Goal: Information Seeking & Learning: Check status

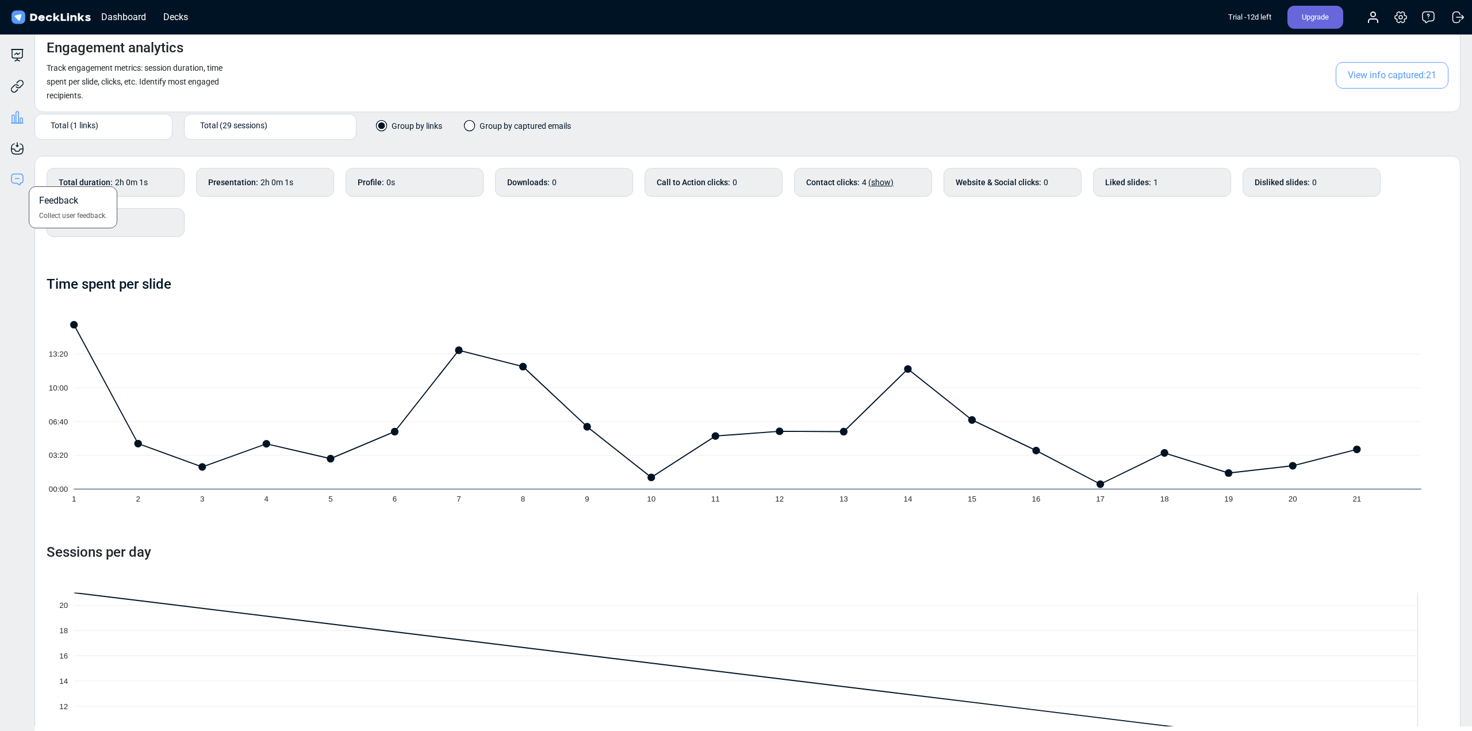
click at [18, 179] on icon at bounding box center [17, 179] width 14 height 14
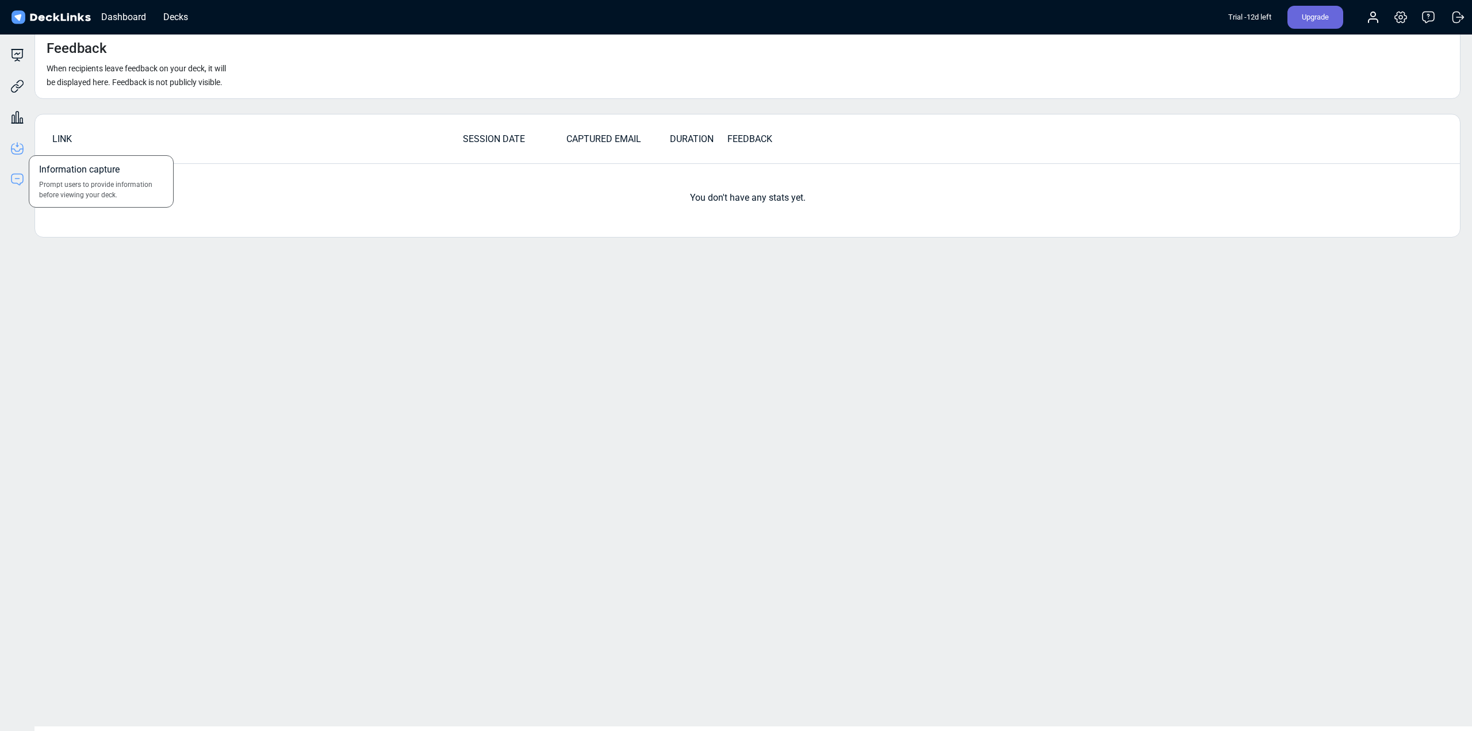
click at [19, 149] on icon at bounding box center [17, 148] width 14 height 14
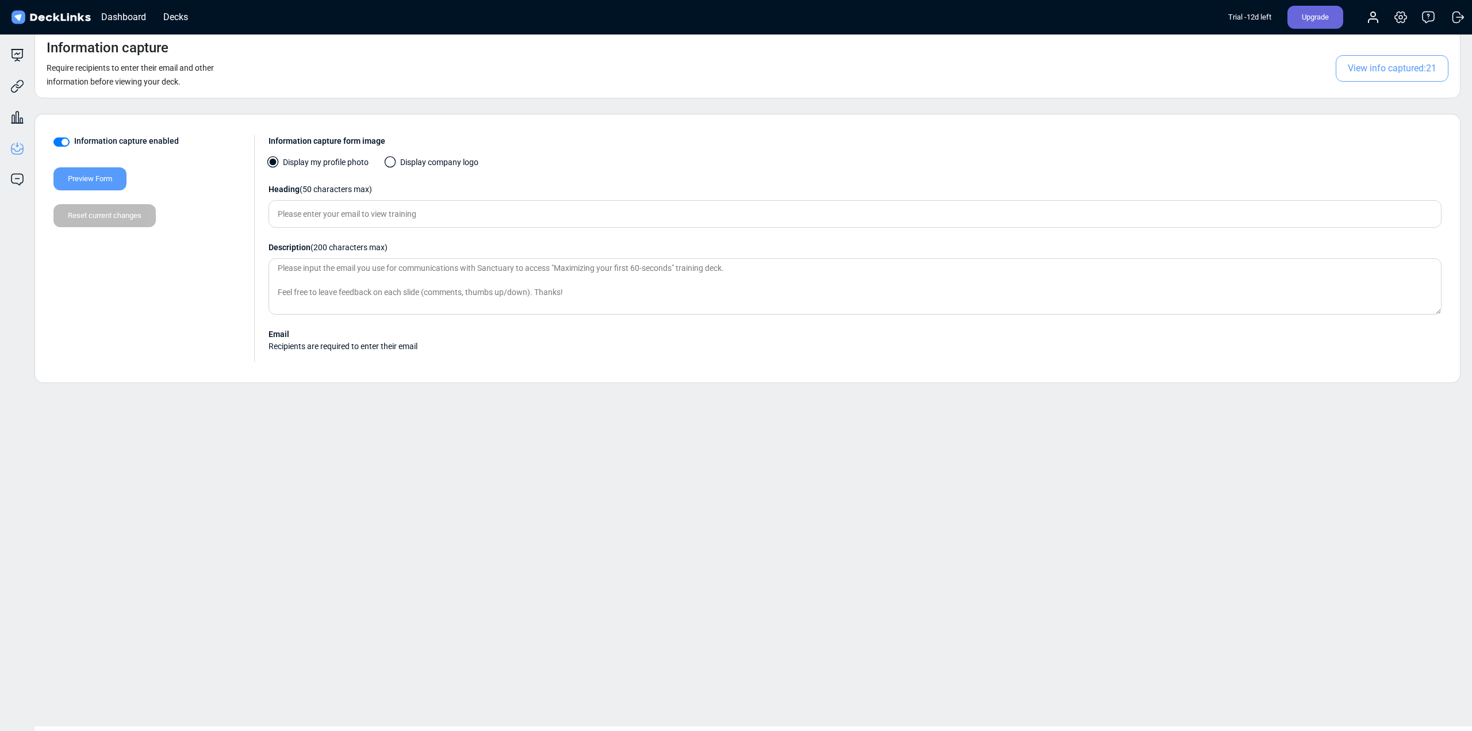
click at [1395, 68] on span "View info captured: 21" at bounding box center [1391, 68] width 113 height 26
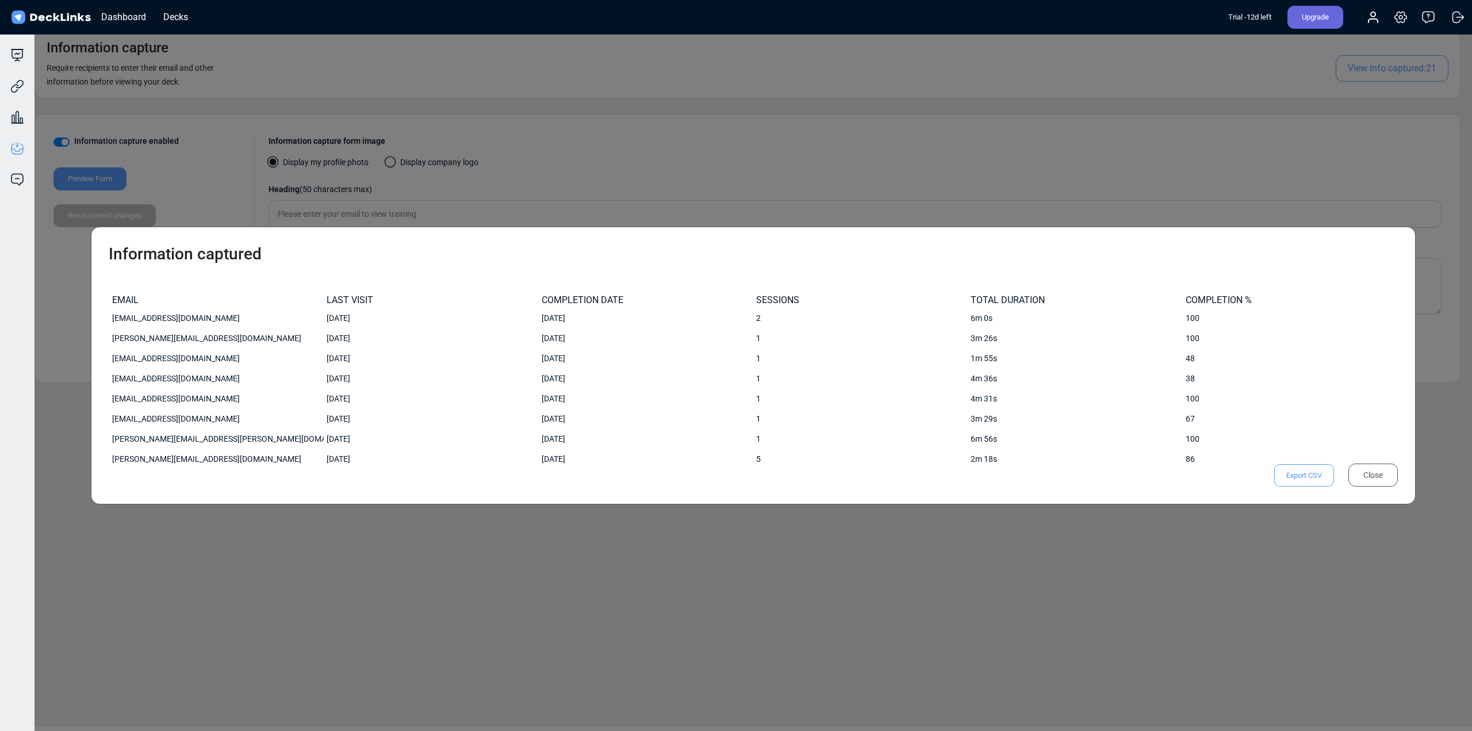
click at [1166, 108] on div "Information captured EMAIL LAST VISIT COMPLETION DATE SESSIONS TOTAL DURATION C…" at bounding box center [736, 365] width 1472 height 731
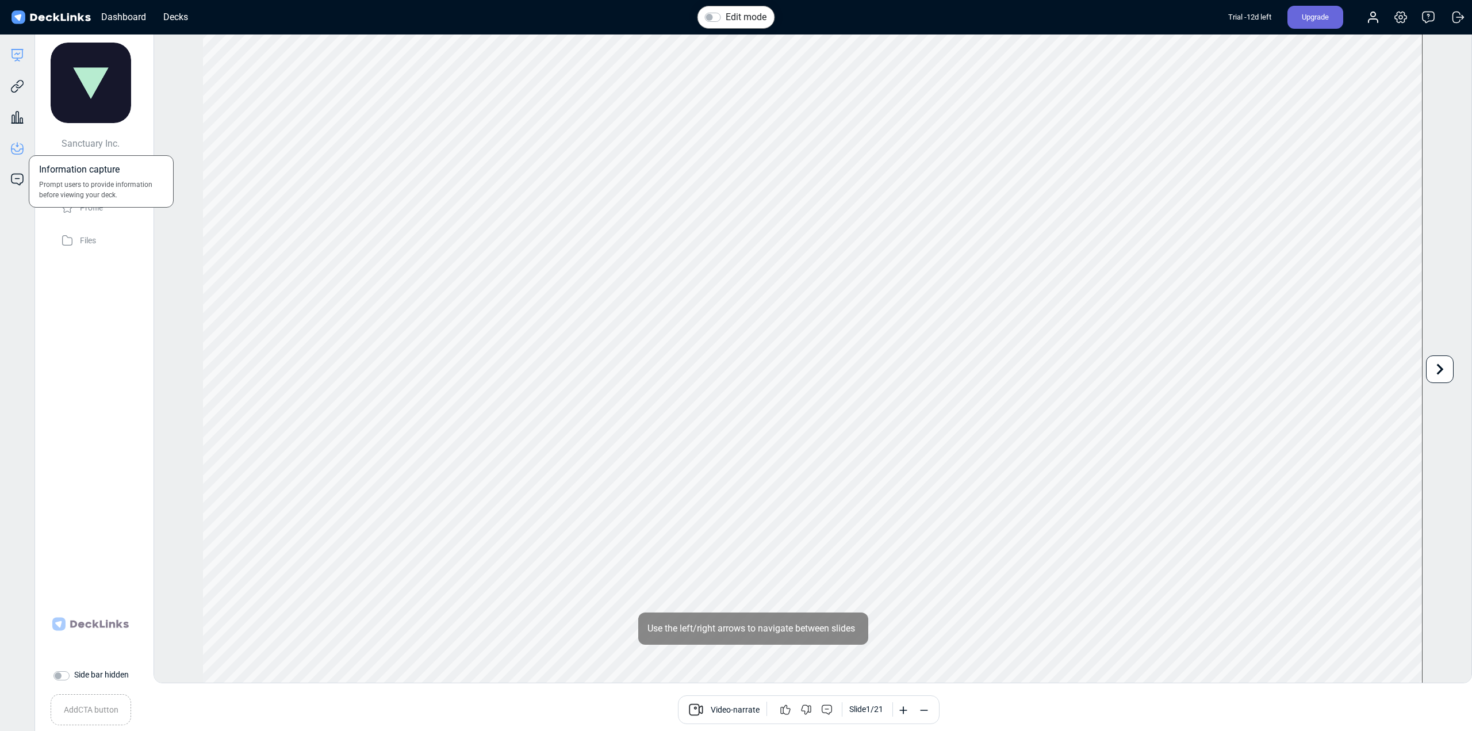
click at [20, 148] on icon at bounding box center [17, 148] width 14 height 14
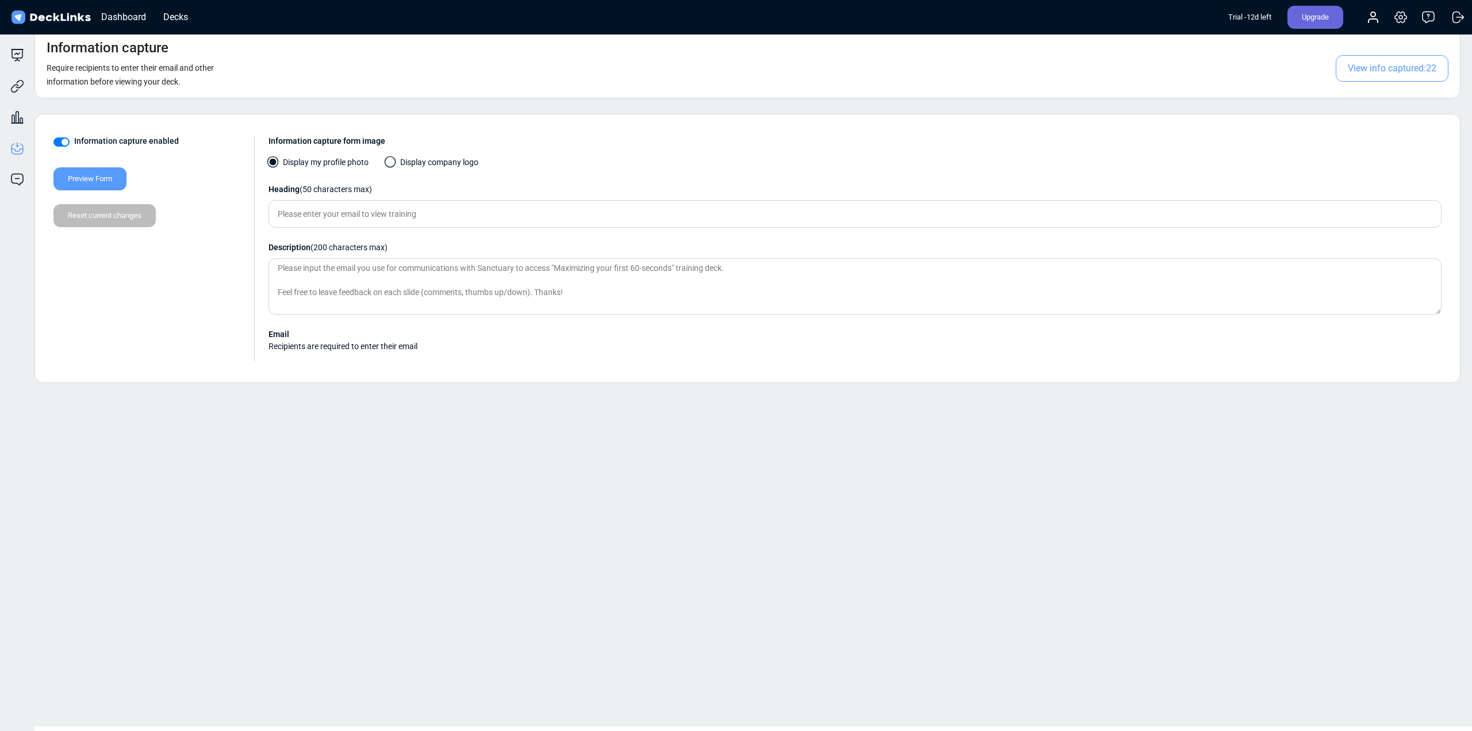
click at [1390, 64] on span "View info captured: 22" at bounding box center [1391, 68] width 113 height 26
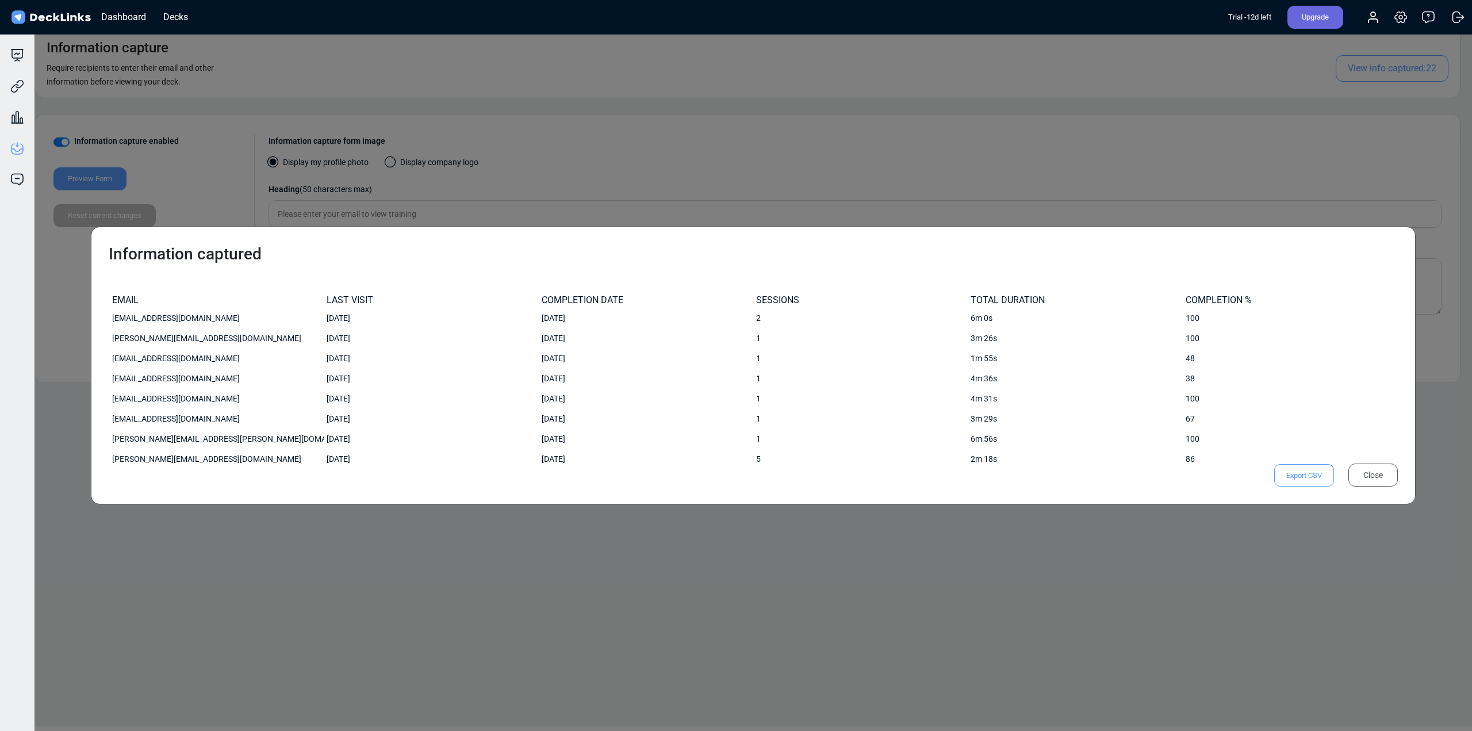
click at [593, 295] on div "COMPLETION DATE" at bounding box center [646, 299] width 209 height 11
click at [767, 593] on div "Information captured EMAIL LAST VISIT COMPLETION DATE SESSIONS TOTAL DURATION C…" at bounding box center [736, 365] width 1472 height 731
